Goal: Go to known website: Access a specific website the user already knows

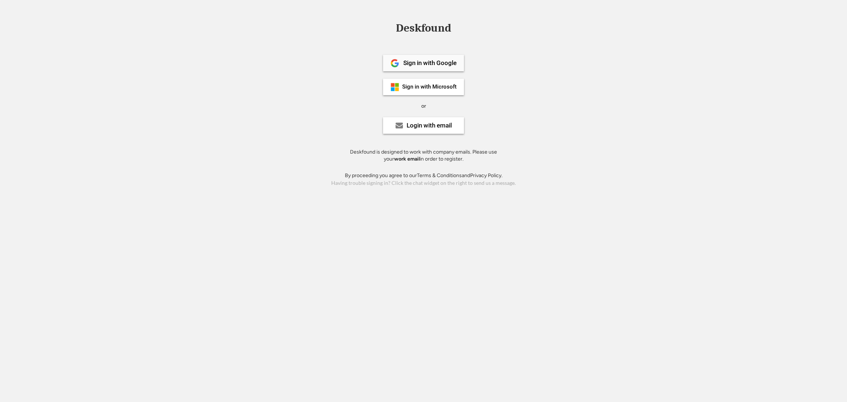
click at [424, 67] on div "Sign in with Google" at bounding box center [423, 63] width 81 height 17
click at [447, 63] on div "Sign in with Google" at bounding box center [429, 63] width 53 height 6
